Goal: Task Accomplishment & Management: Use online tool/utility

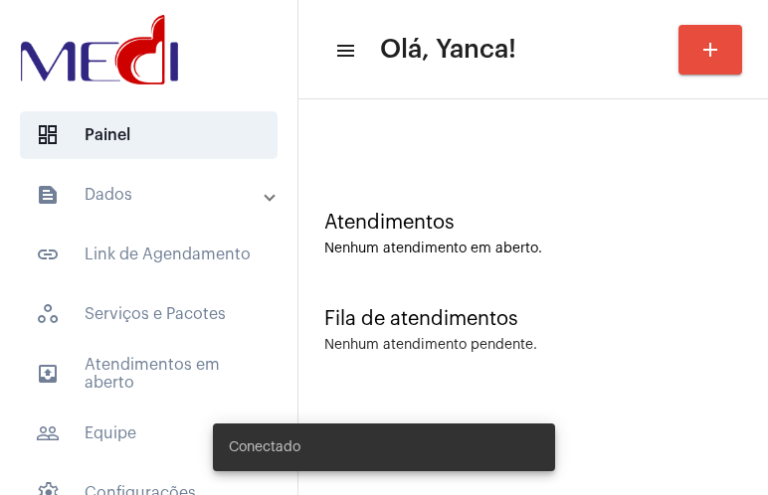
click at [159, 193] on mat-panel-title "text_snippet_outlined Dados" at bounding box center [151, 195] width 230 height 24
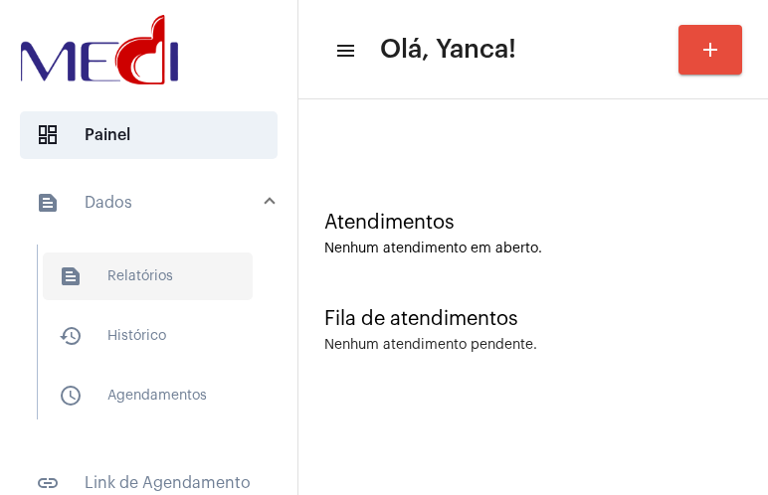
click at [142, 286] on span "text_snippet_outlined Relatórios" at bounding box center [148, 277] width 210 height 48
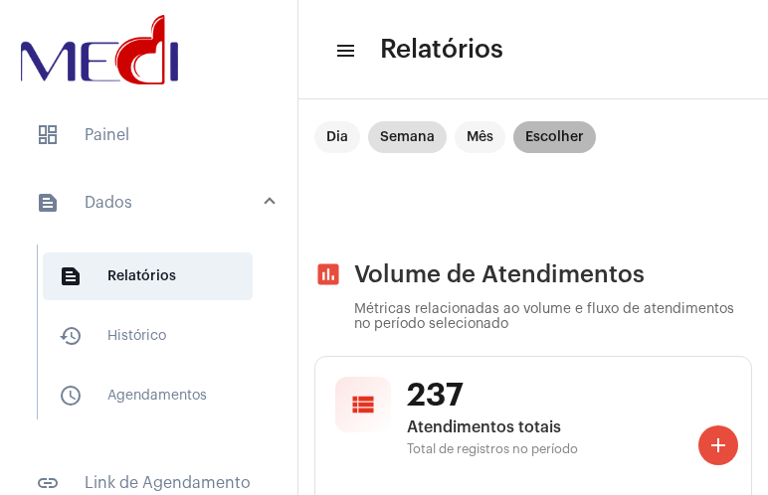
click at [572, 138] on mat-chip "Escolher" at bounding box center [554, 137] width 83 height 32
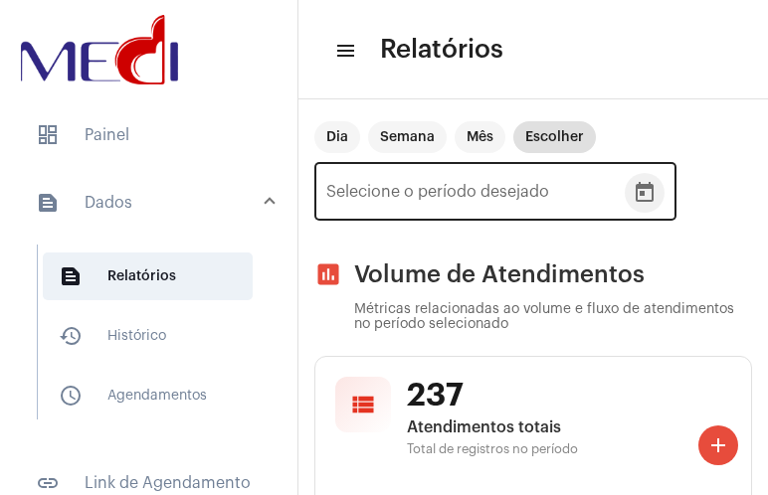
click at [649, 187] on icon "Open calendar" at bounding box center [645, 192] width 18 height 20
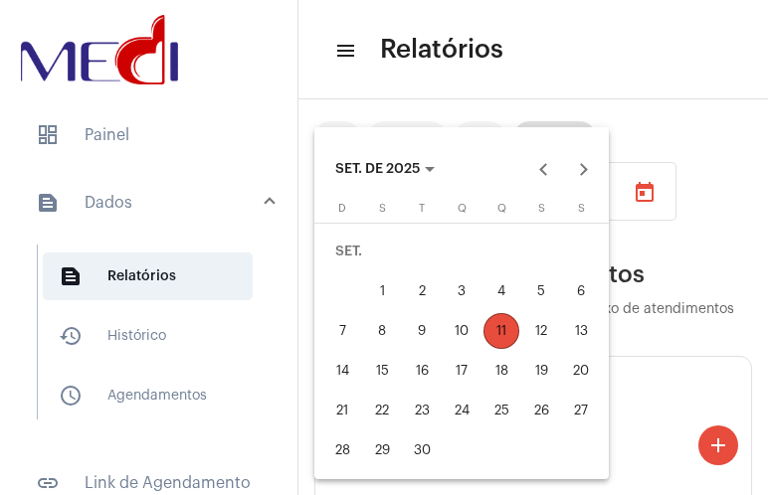
click at [505, 291] on div "4" at bounding box center [501, 292] width 36 height 36
type input "[DATE]"
click at [470, 321] on div "10" at bounding box center [462, 331] width 36 height 36
